Goal: Obtain resource: Obtain resource

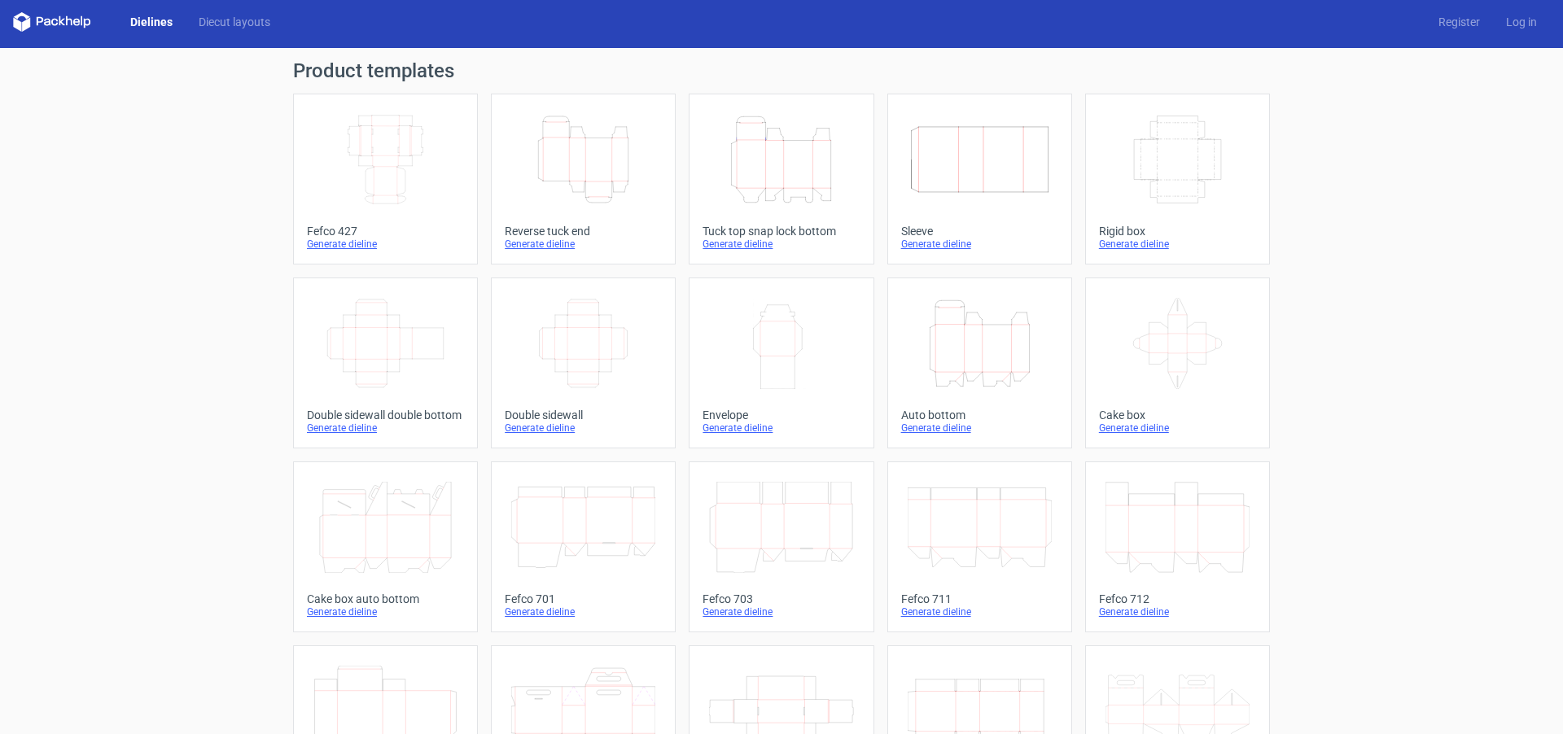
scroll to position [1, 0]
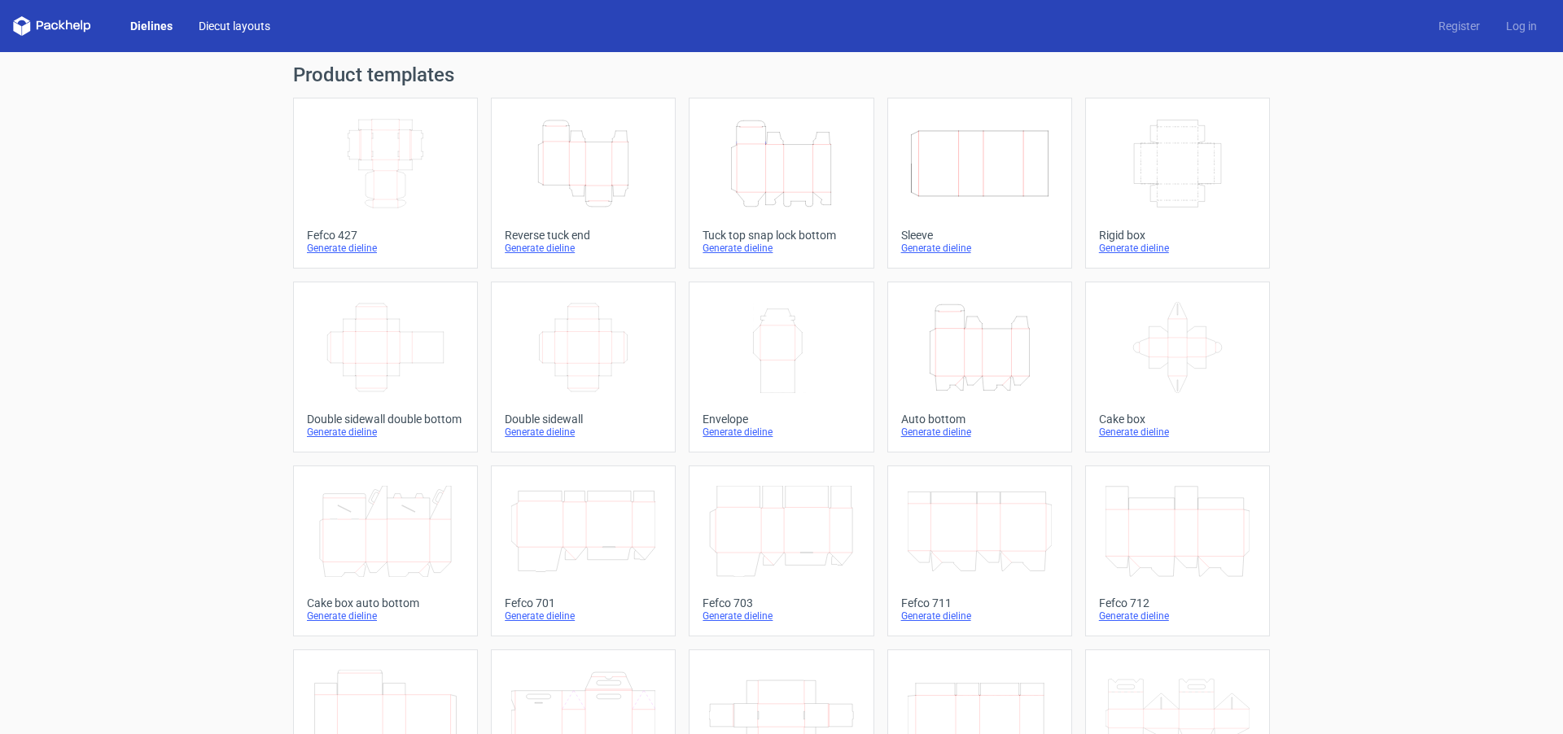
click at [226, 31] on link "Diecut layouts" at bounding box center [235, 26] width 98 height 16
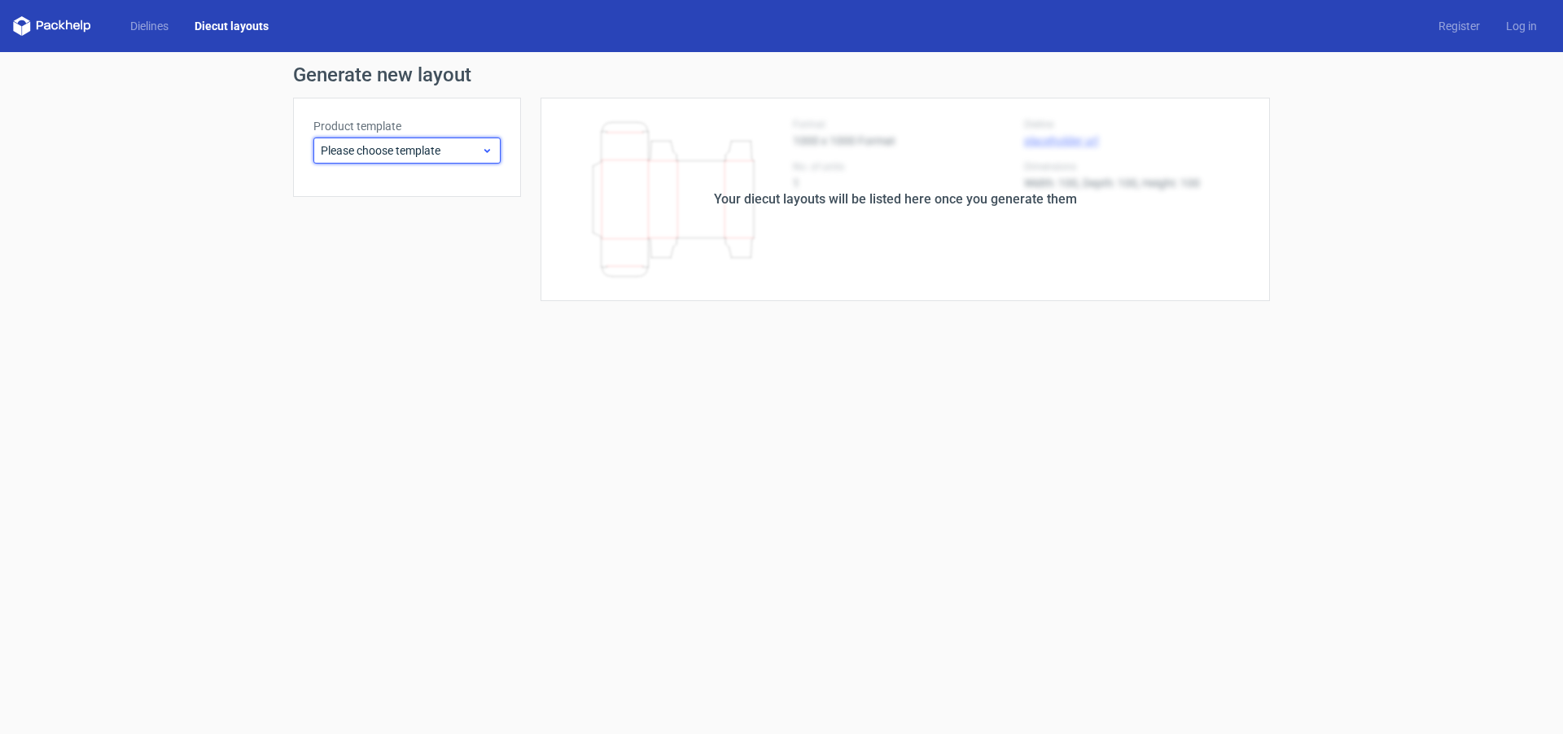
click at [485, 153] on icon at bounding box center [487, 150] width 12 height 13
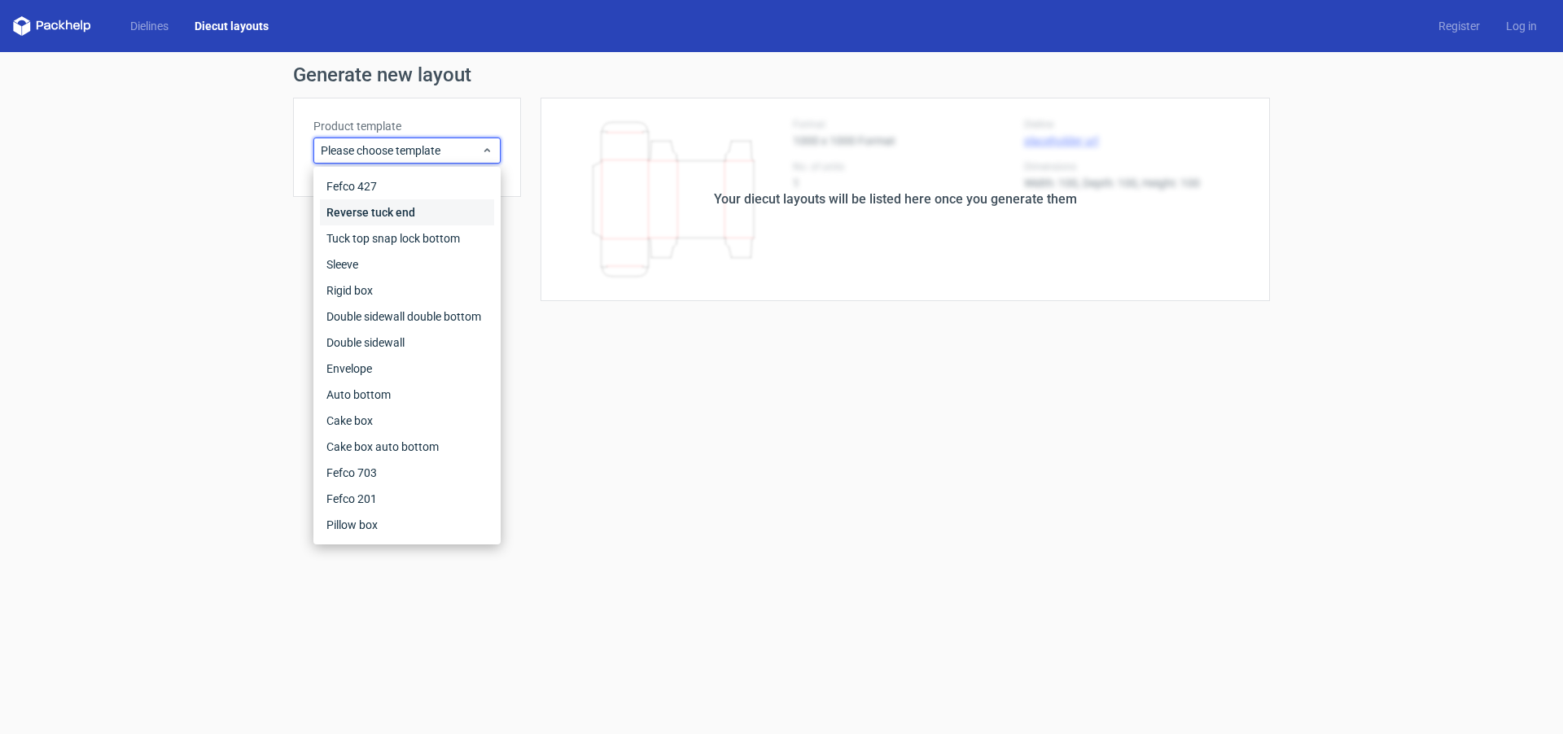
click at [442, 208] on div "Reverse tuck end" at bounding box center [407, 212] width 174 height 26
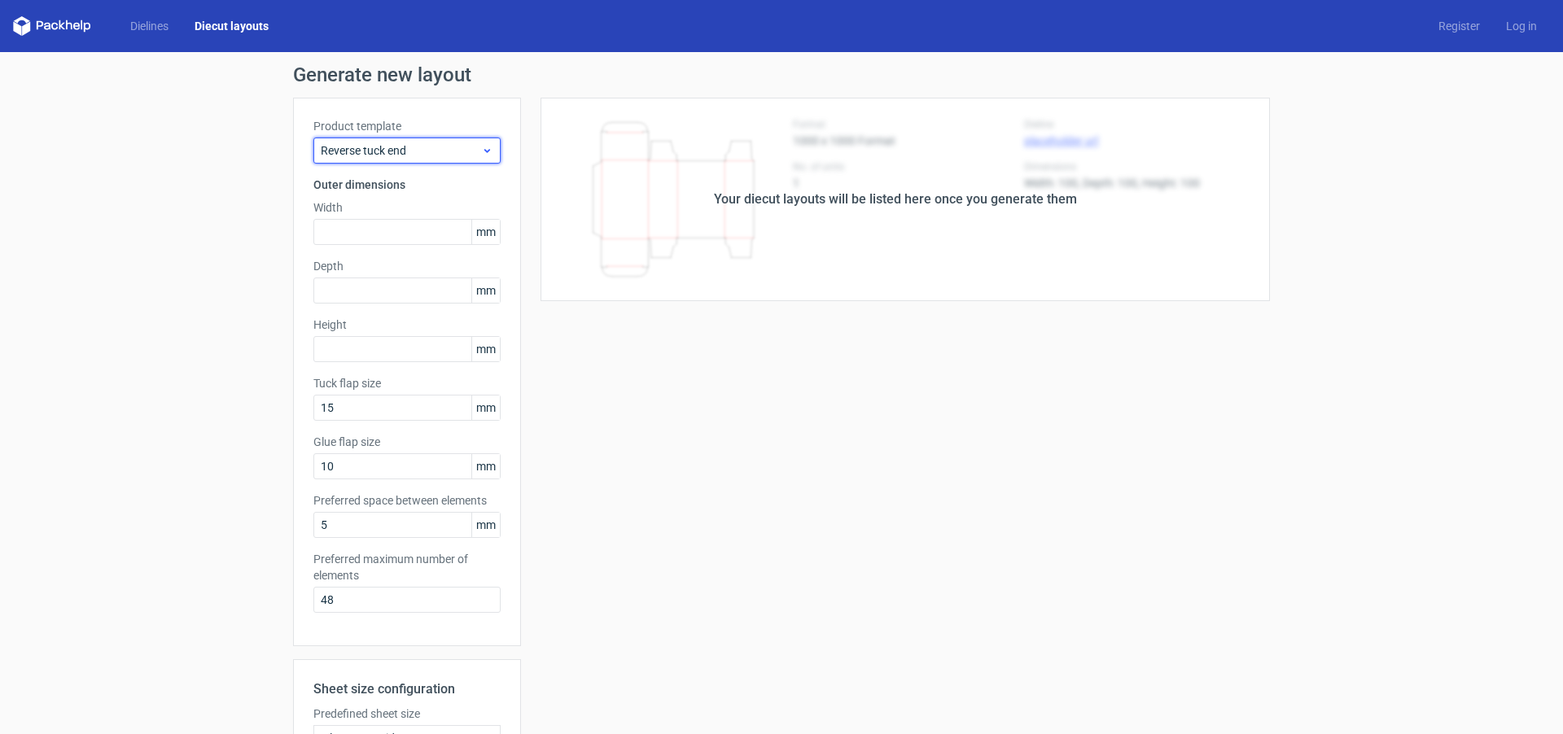
click at [481, 153] on icon at bounding box center [487, 150] width 12 height 13
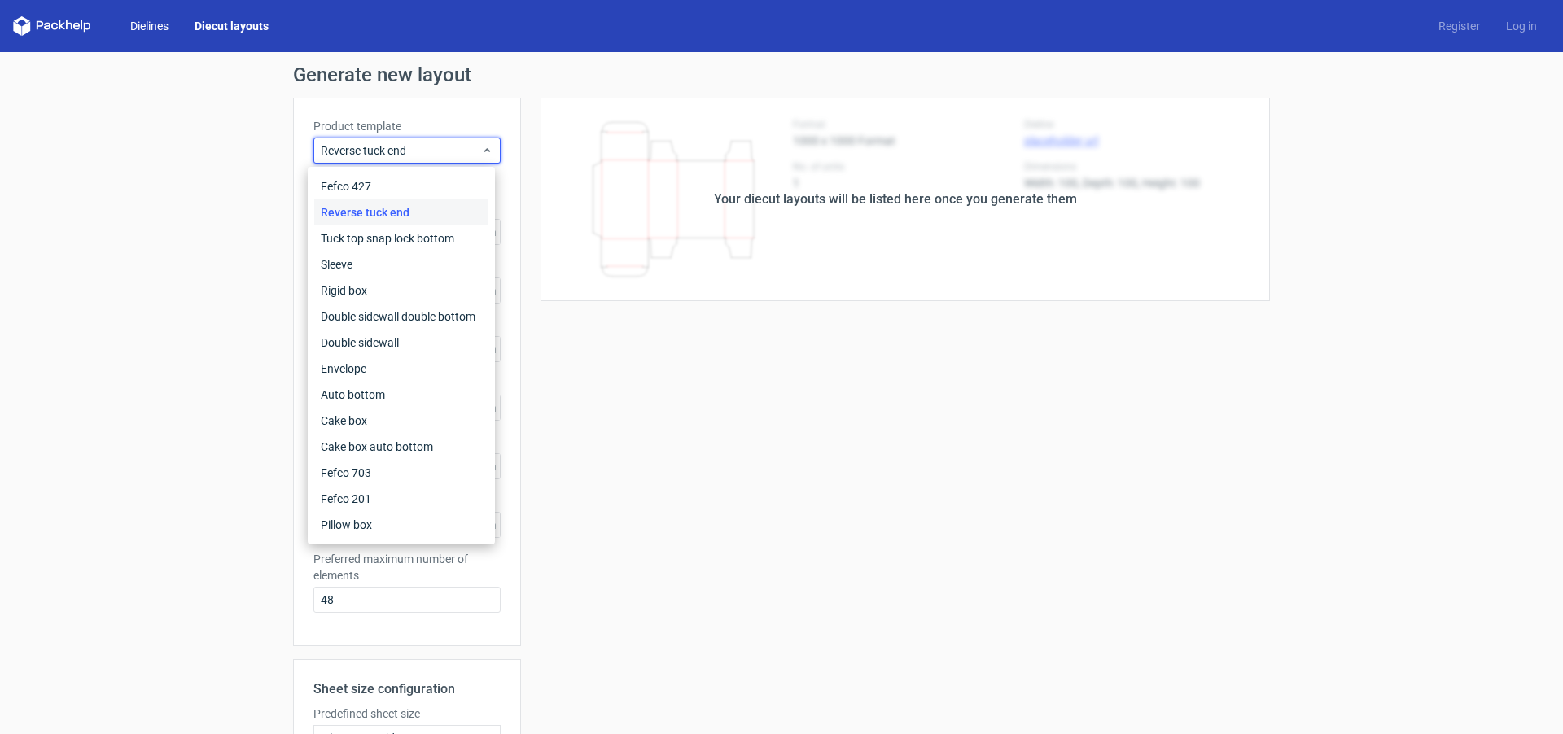
click at [142, 26] on link "Dielines" at bounding box center [149, 26] width 64 height 16
